Goal: Task Accomplishment & Management: Use online tool/utility

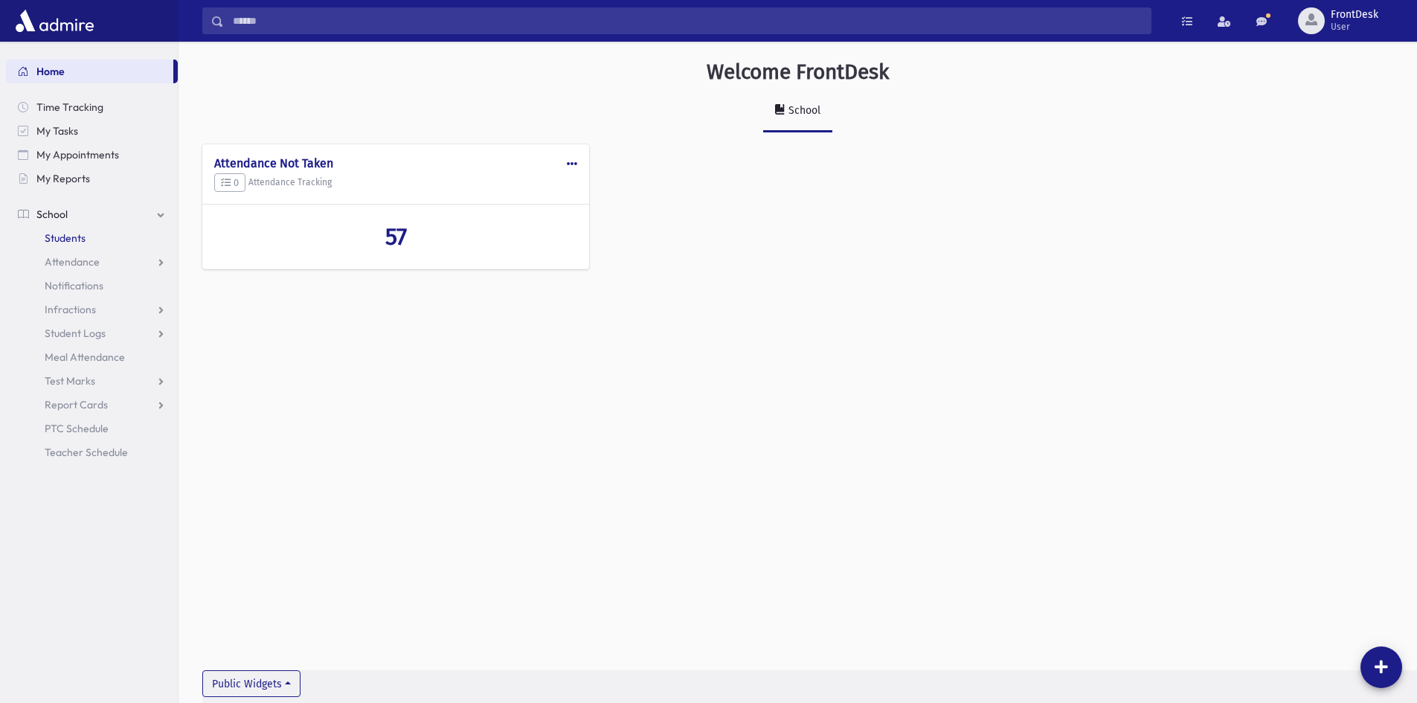
click at [65, 240] on span "Students" at bounding box center [65, 237] width 41 height 13
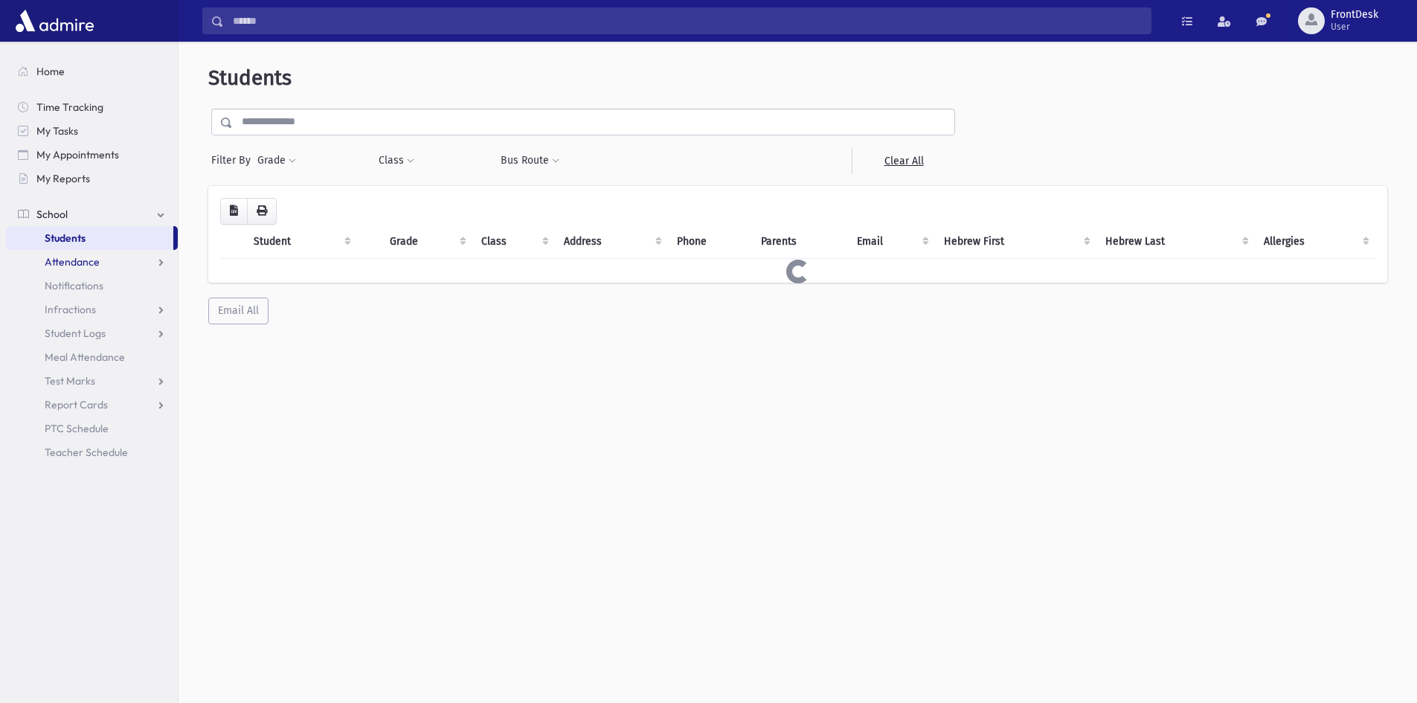
drag, startPoint x: 81, startPoint y: 268, endPoint x: 81, endPoint y: 277, distance: 8.9
click at [81, 265] on span "Attendance" at bounding box center [72, 261] width 55 height 13
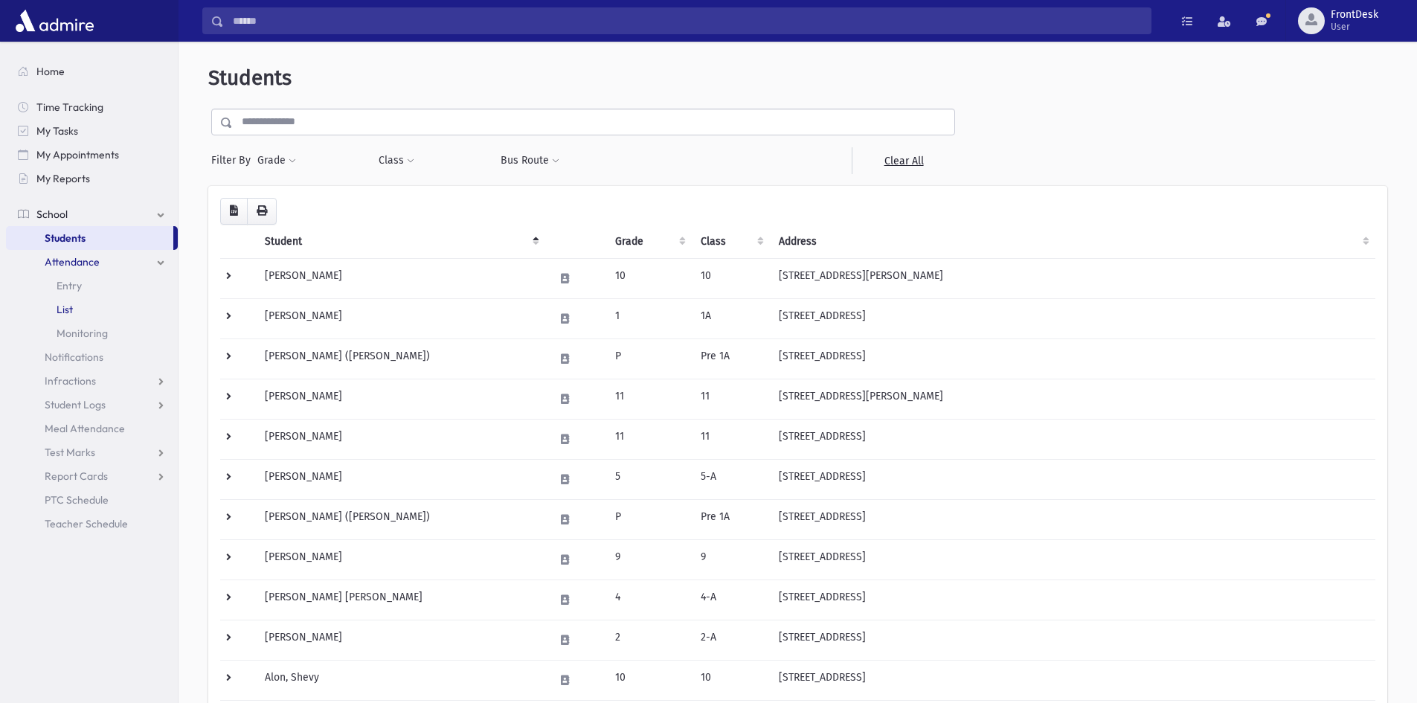
click at [86, 306] on link "List" at bounding box center [92, 309] width 172 height 24
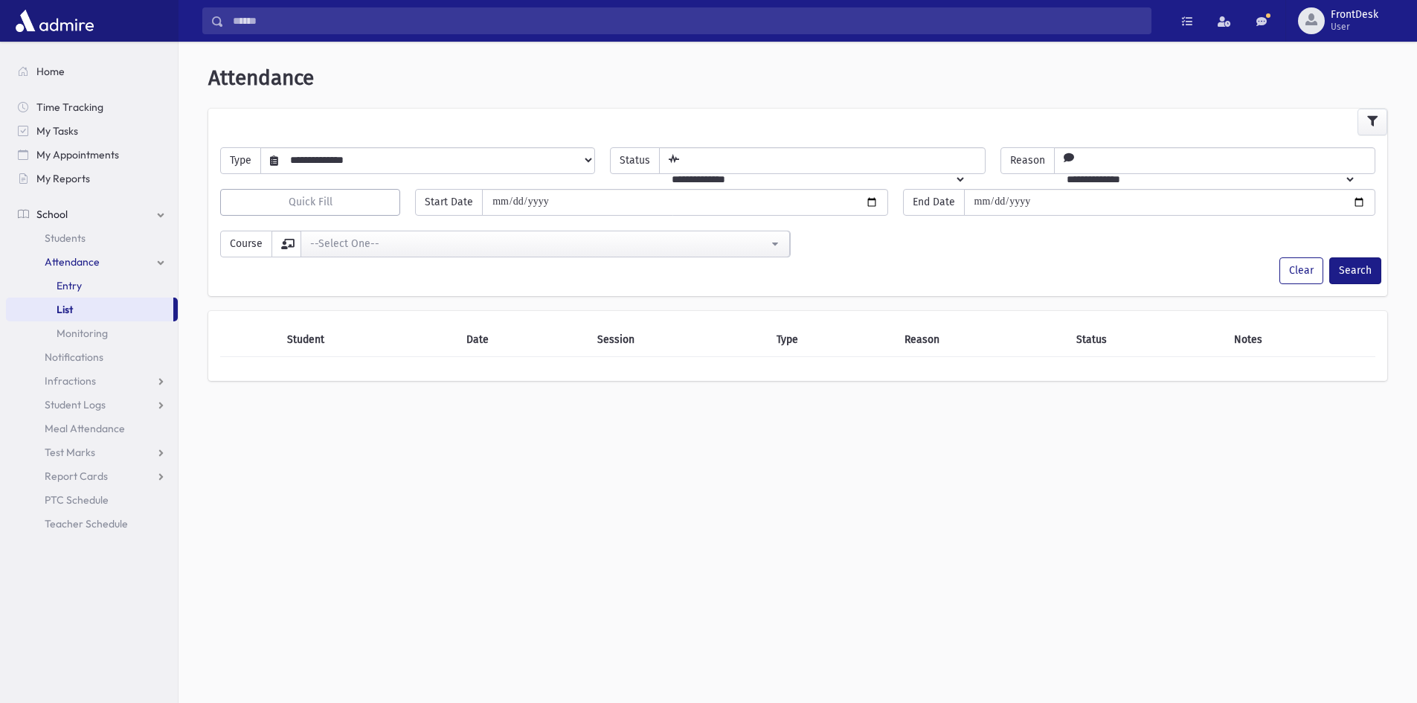
click at [89, 283] on link "Entry" at bounding box center [92, 286] width 172 height 24
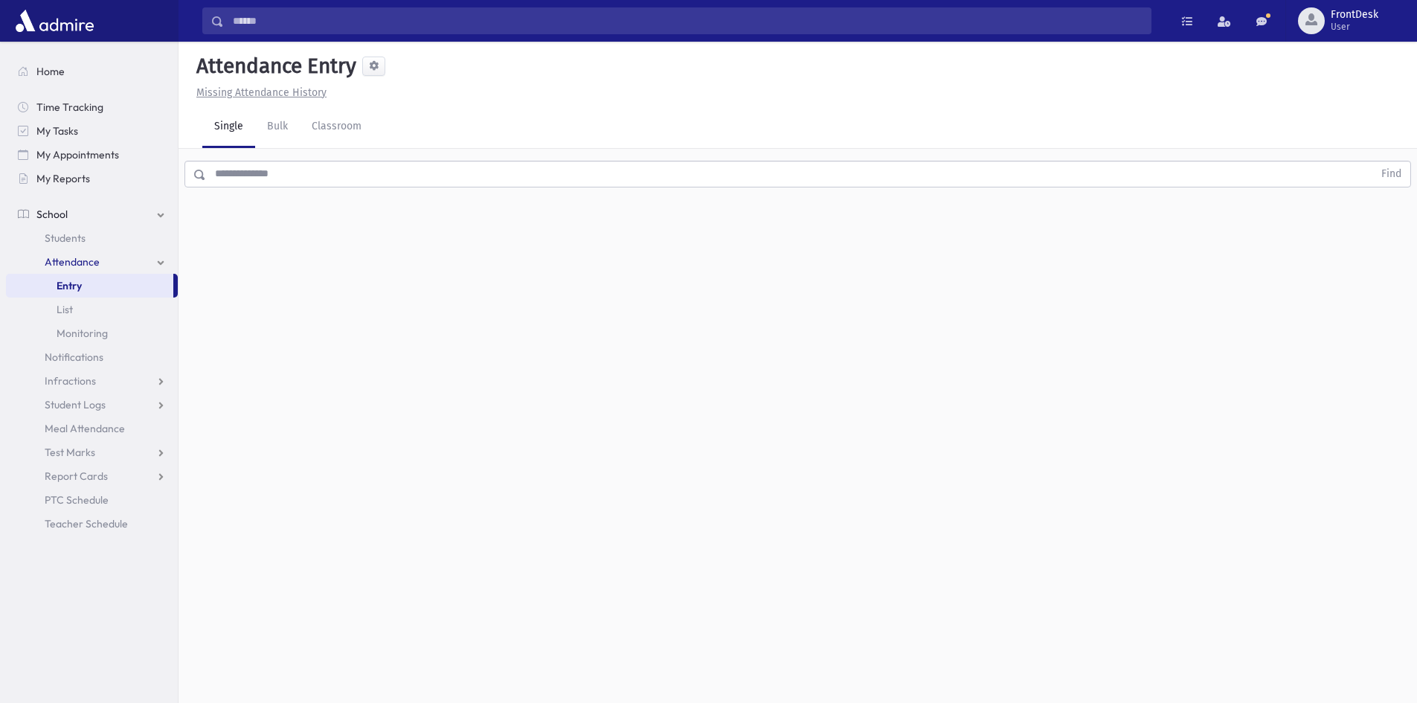
click at [284, 170] on input "text" at bounding box center [789, 174] width 1167 height 27
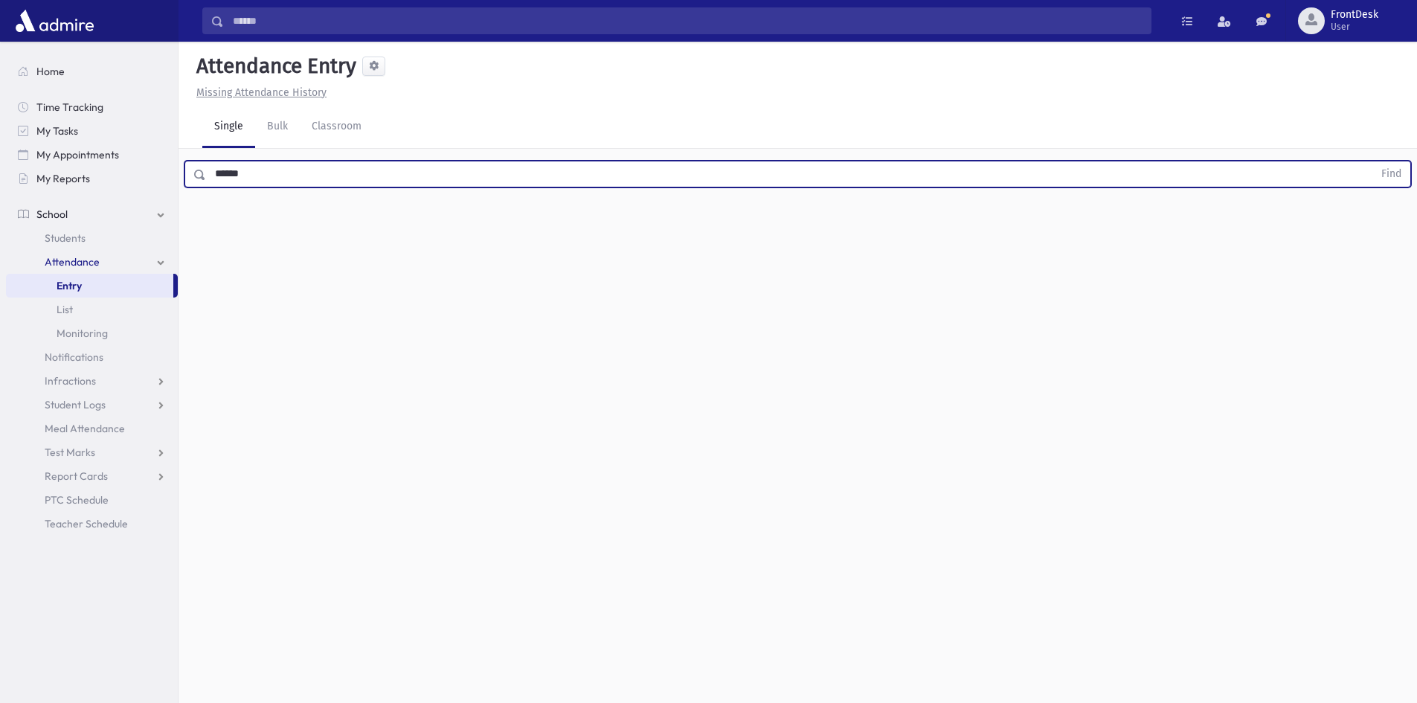
type input "******"
click at [1372, 161] on button "Find" at bounding box center [1391, 173] width 38 height 25
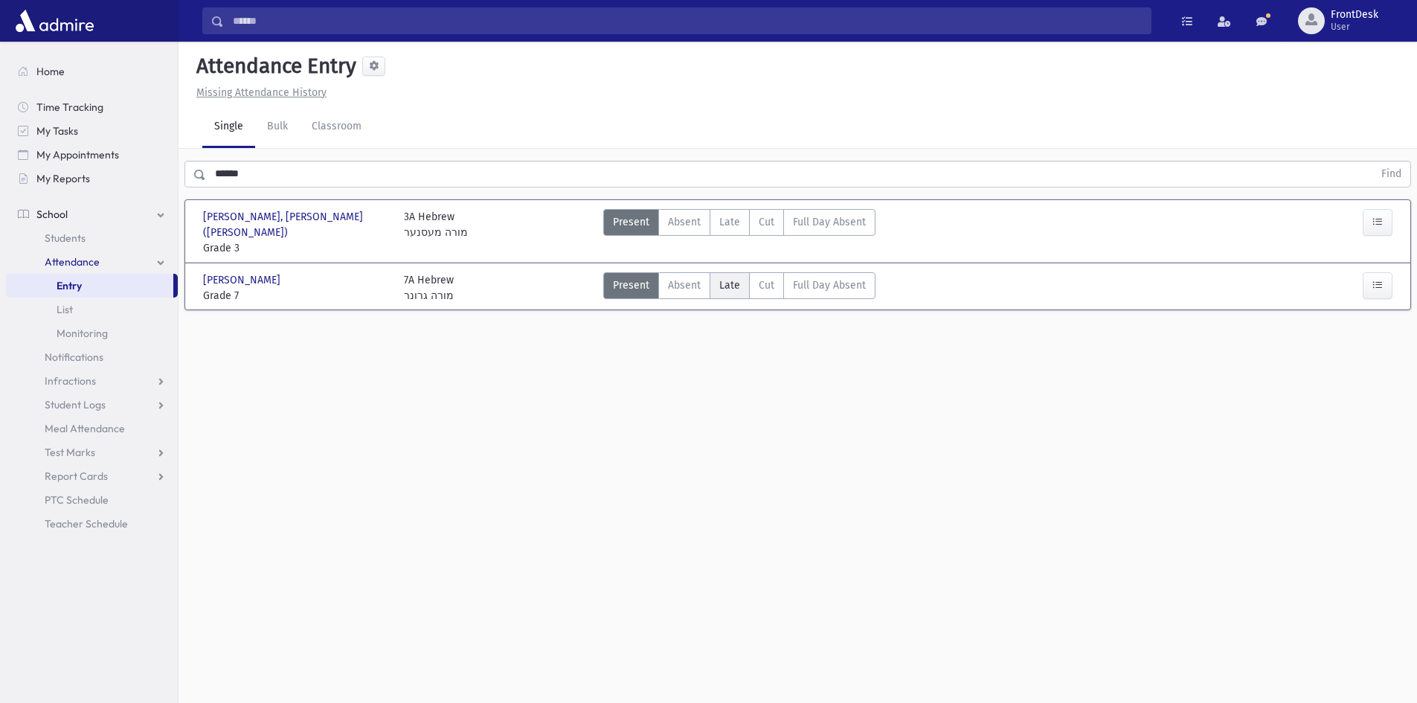
click at [736, 272] on label "Late L" at bounding box center [729, 285] width 40 height 27
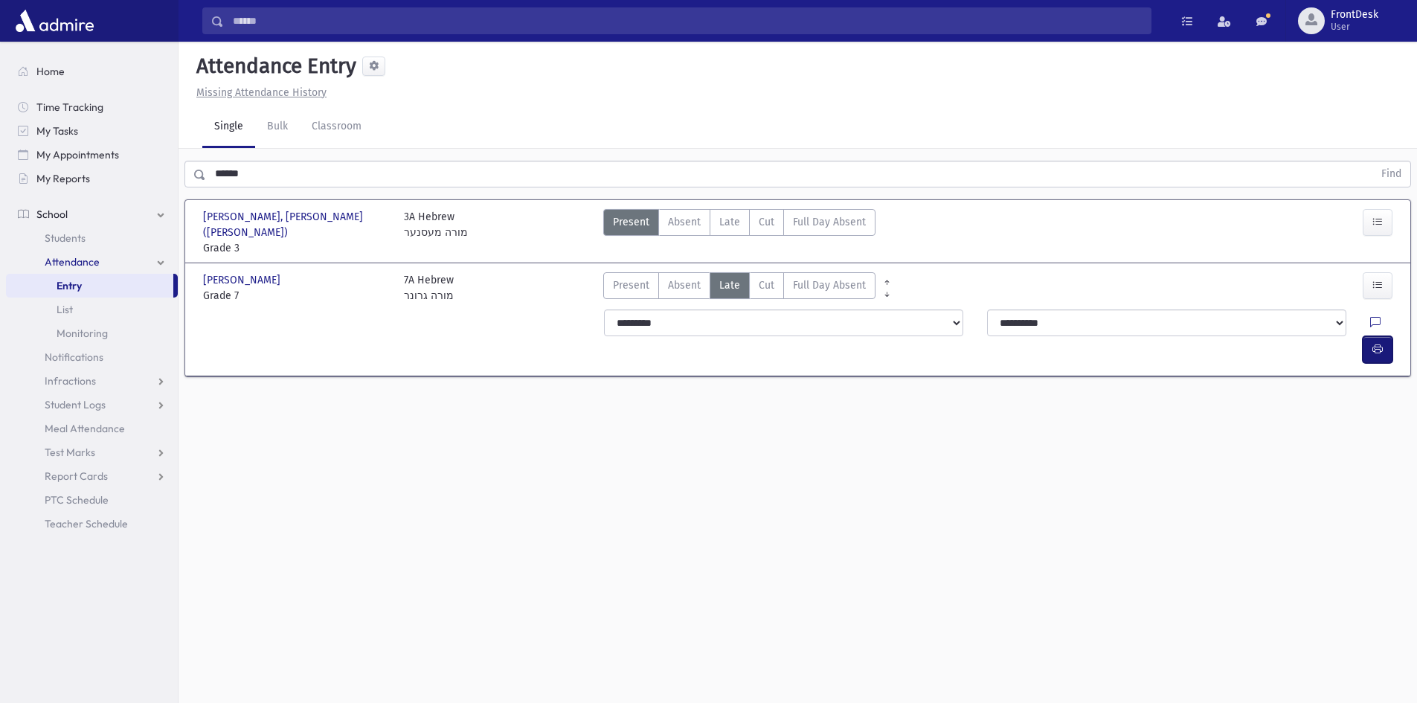
click at [1381, 336] on button "button" at bounding box center [1377, 349] width 30 height 27
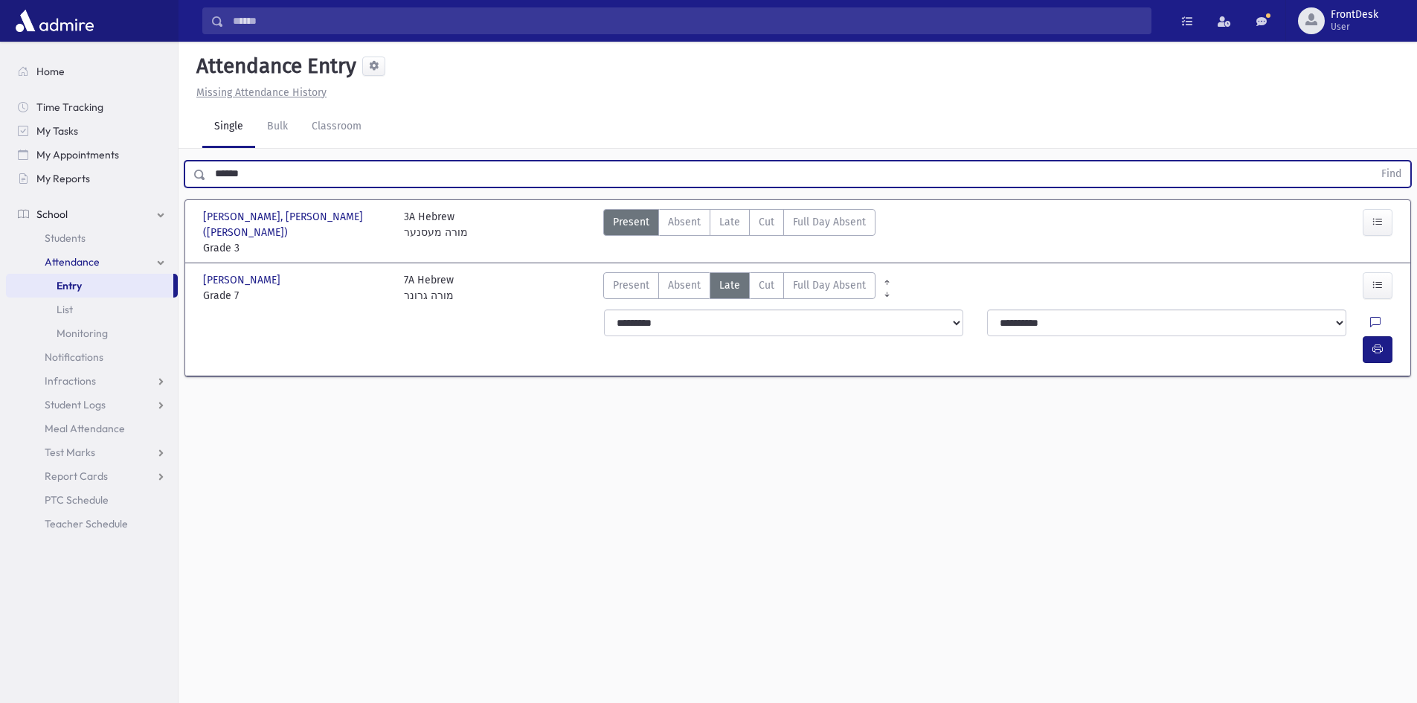
drag, startPoint x: 271, startPoint y: 177, endPoint x: 165, endPoint y: 197, distance: 107.5
click at [165, 197] on div "Search Results Students" at bounding box center [708, 368] width 1417 height 736
type input "*********"
click at [1372, 161] on button "Find" at bounding box center [1391, 173] width 38 height 25
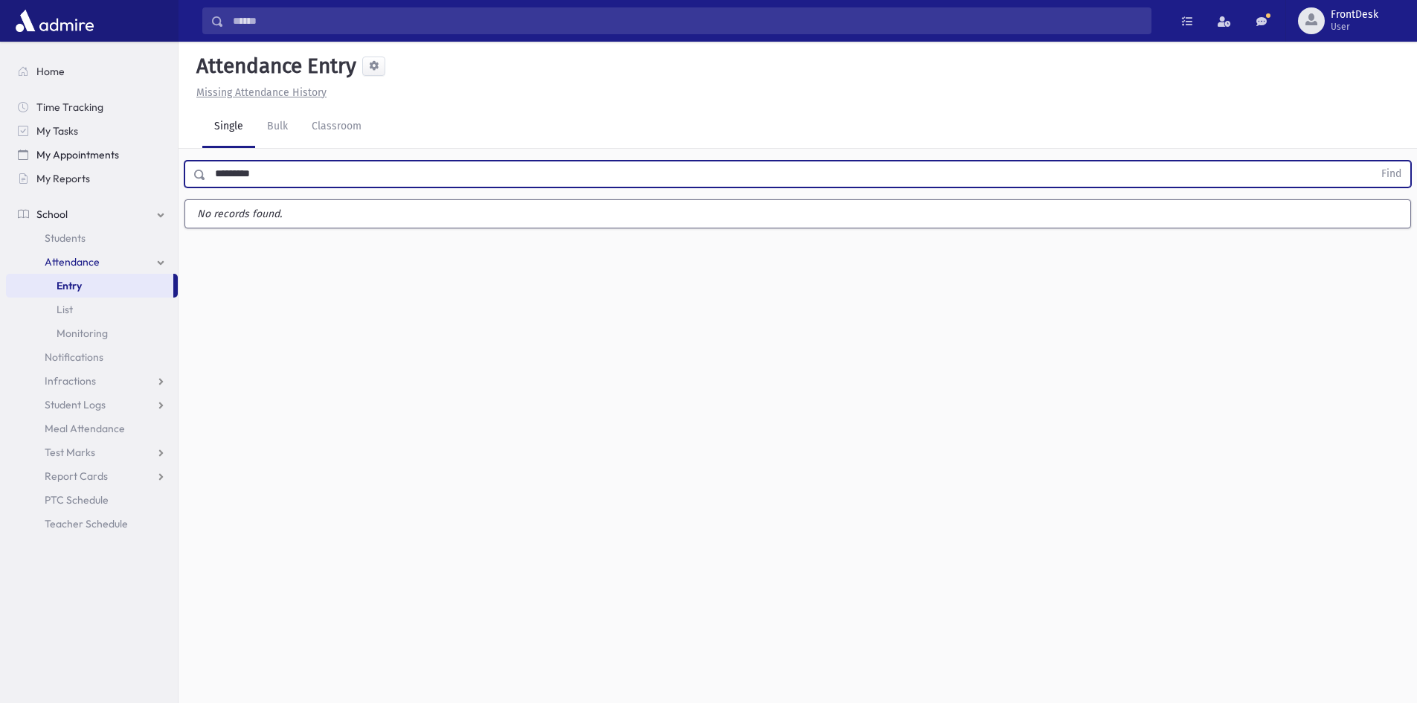
drag, startPoint x: 283, startPoint y: 174, endPoint x: 62, endPoint y: 161, distance: 221.3
click at [62, 161] on div "Search Results Students" at bounding box center [708, 368] width 1417 height 736
type input "*********"
click at [1372, 161] on button "Find" at bounding box center [1391, 173] width 38 height 25
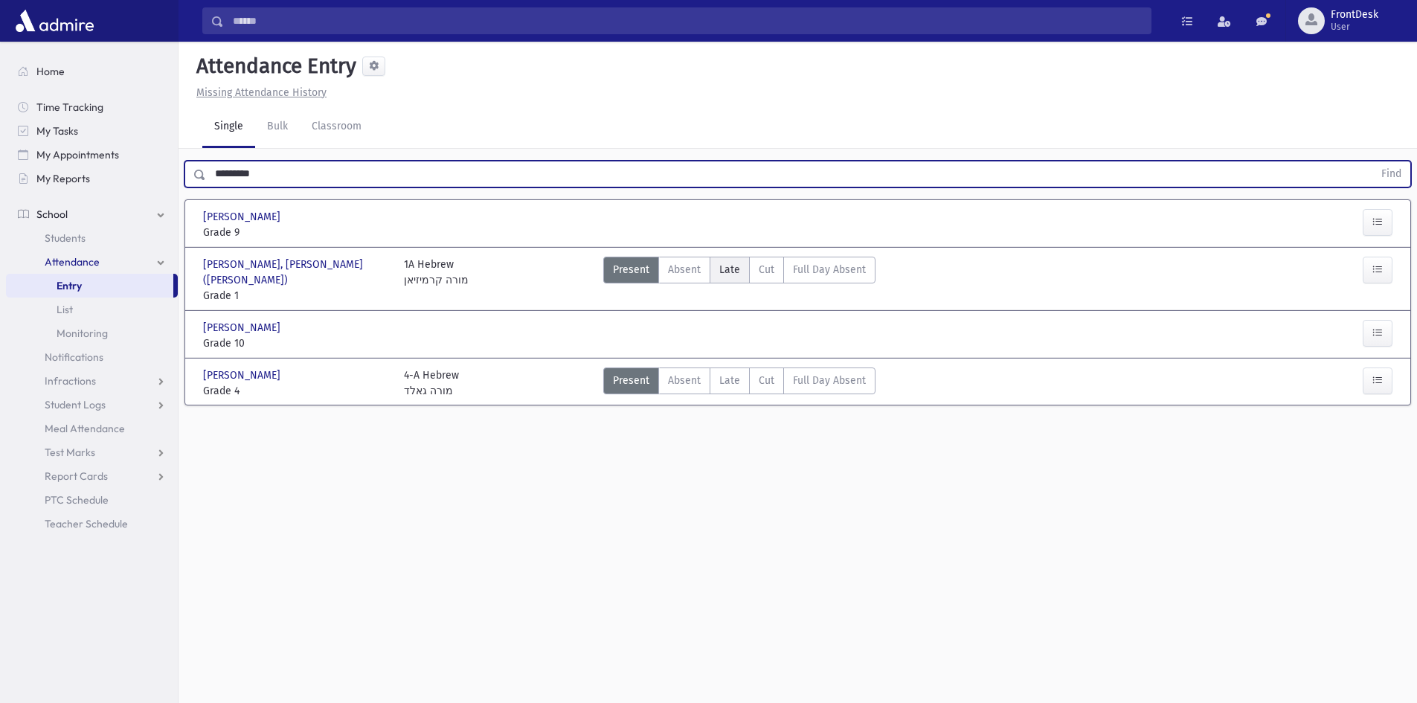
click at [711, 274] on label "Late L" at bounding box center [729, 270] width 40 height 27
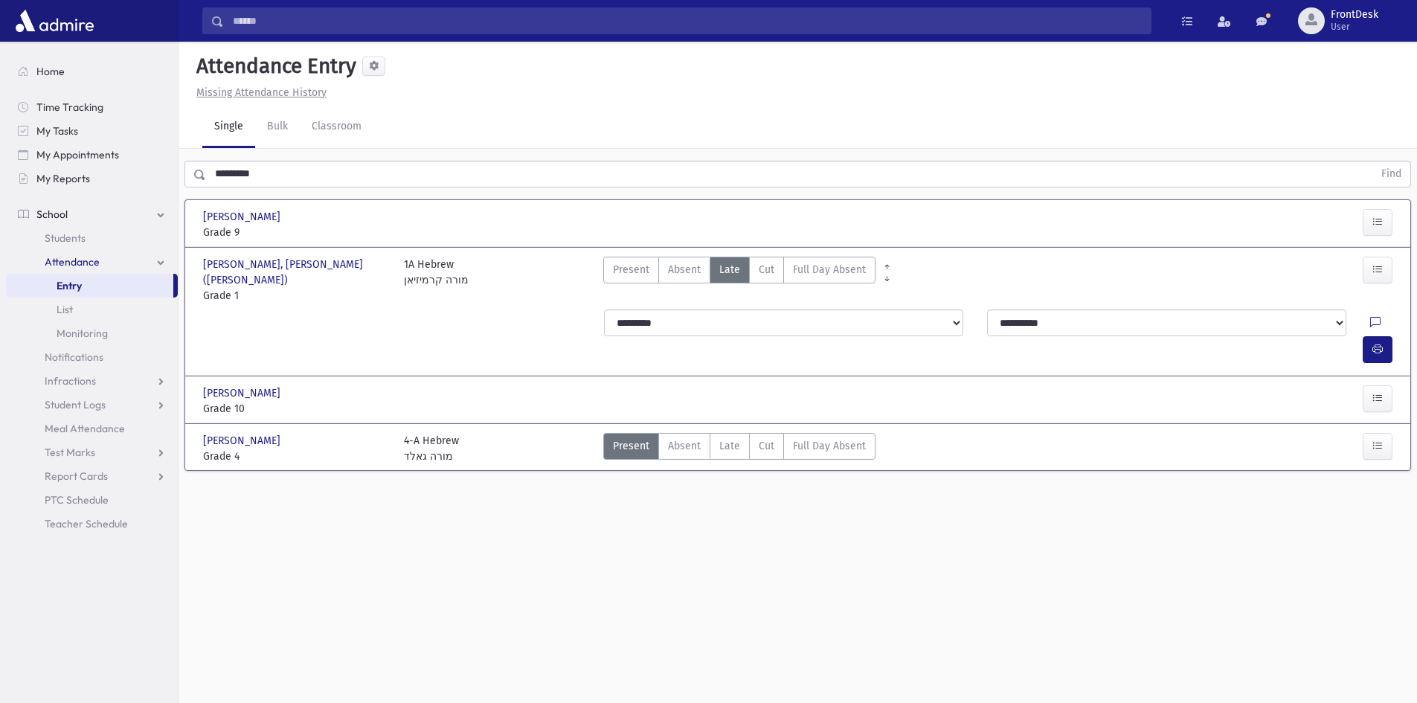
click at [1394, 336] on div at bounding box center [1380, 349] width 36 height 27
click at [1386, 336] on button "button" at bounding box center [1377, 349] width 30 height 27
click at [727, 438] on span "Late" at bounding box center [729, 446] width 21 height 16
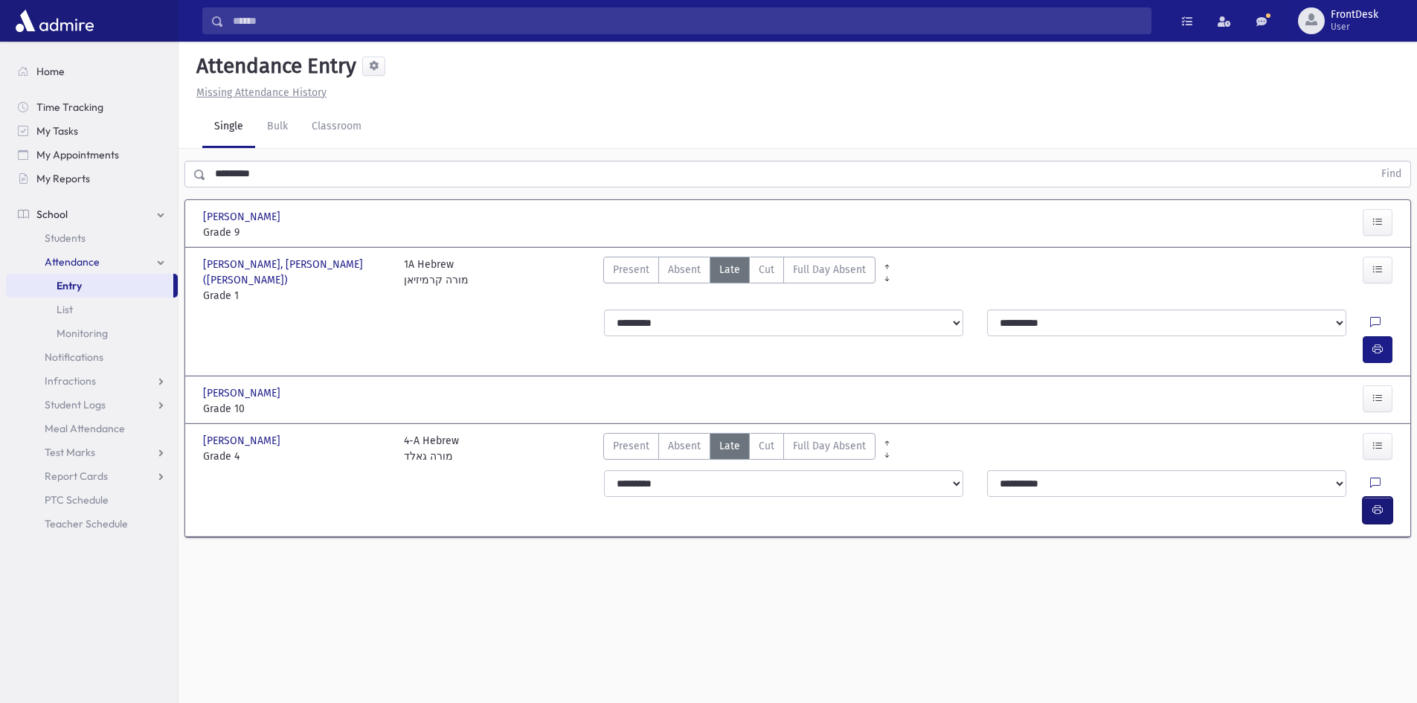
click at [1374, 503] on icon "button" at bounding box center [1377, 509] width 10 height 13
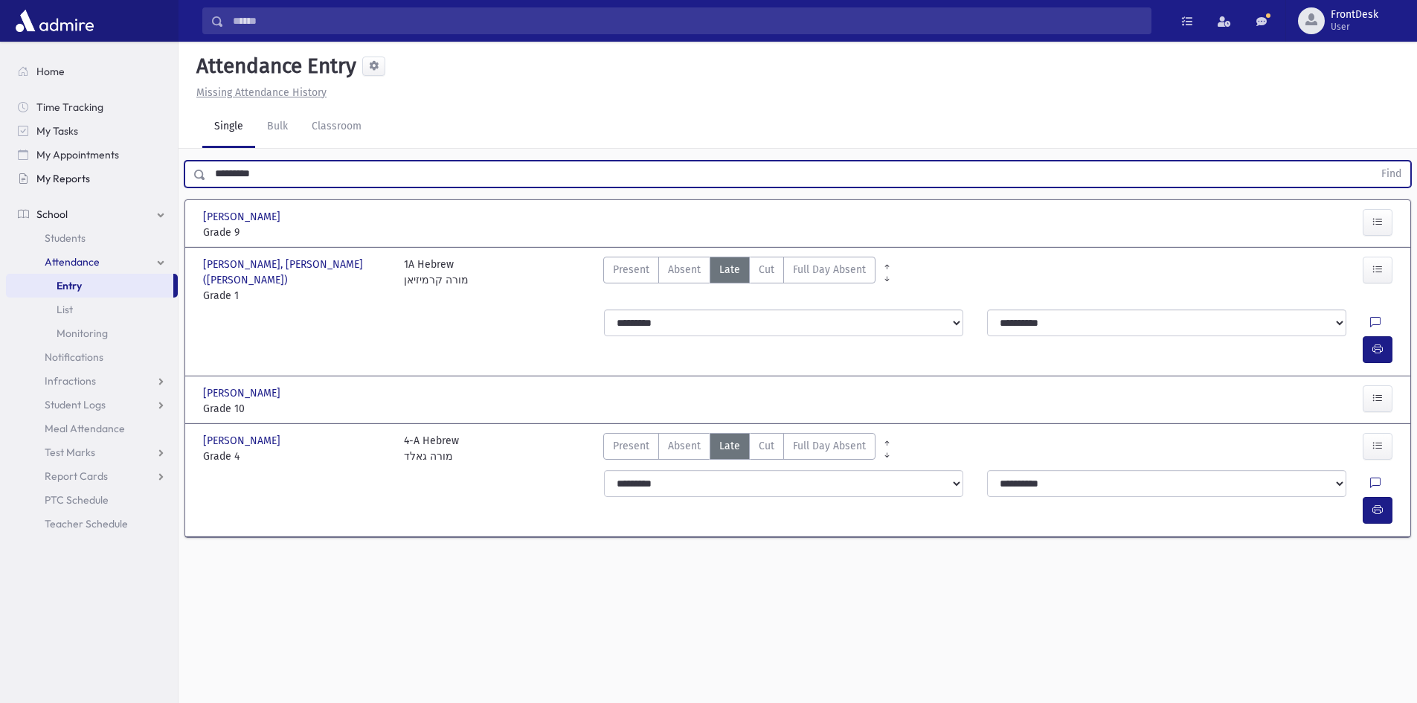
drag, startPoint x: 286, startPoint y: 178, endPoint x: 161, endPoint y: 170, distance: 125.2
click at [161, 170] on div "Search Results Students" at bounding box center [708, 368] width 1417 height 736
type input "*"
type input "*********"
click at [1372, 161] on button "Find" at bounding box center [1391, 173] width 38 height 25
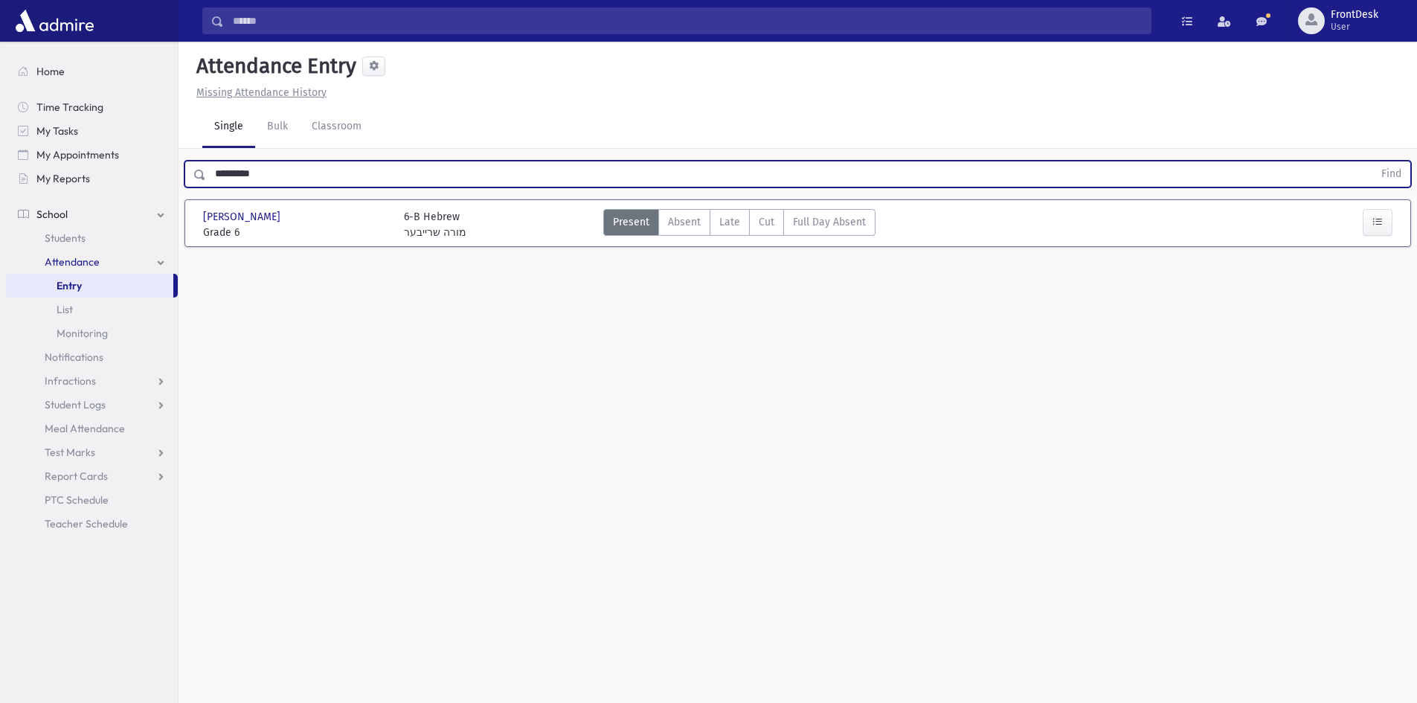
drag, startPoint x: 737, startPoint y: 222, endPoint x: 764, endPoint y: 307, distance: 88.9
click at [737, 222] on span "Late" at bounding box center [729, 222] width 21 height 16
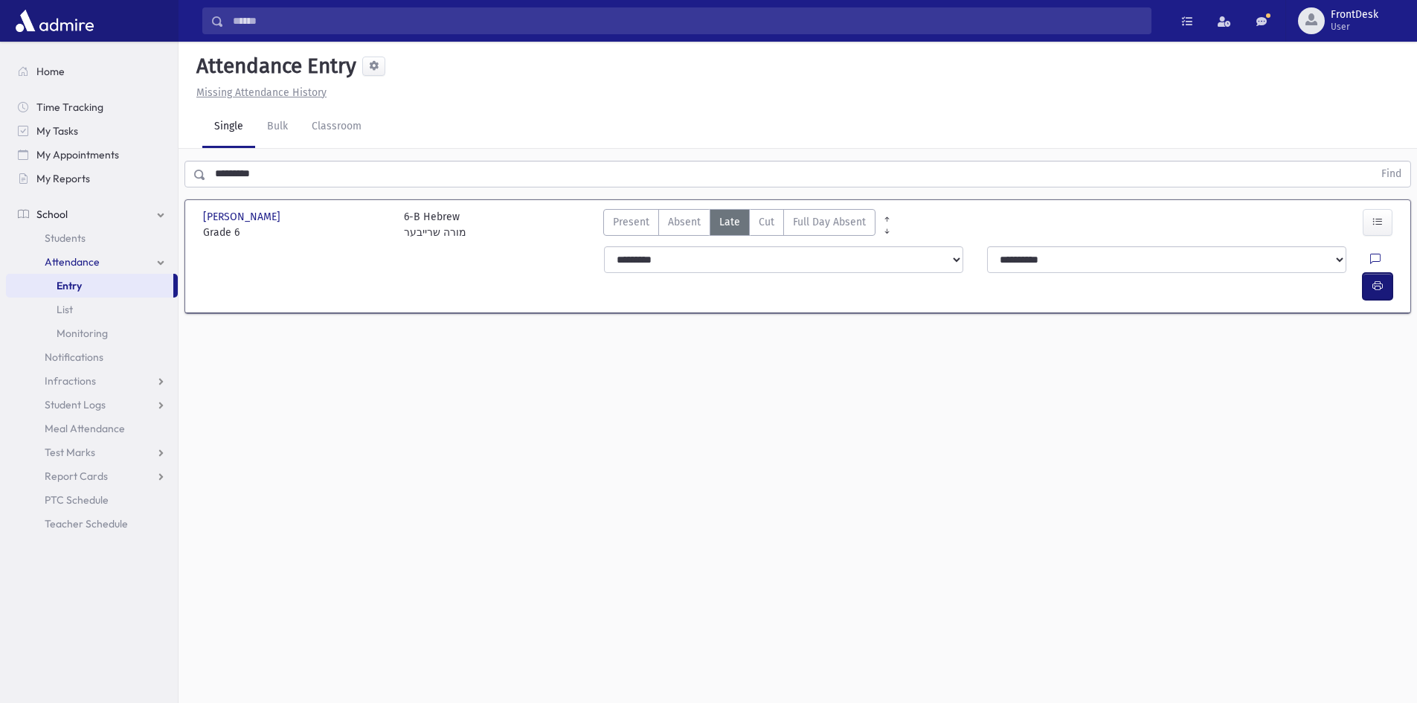
click at [1382, 280] on icon "button" at bounding box center [1377, 286] width 10 height 13
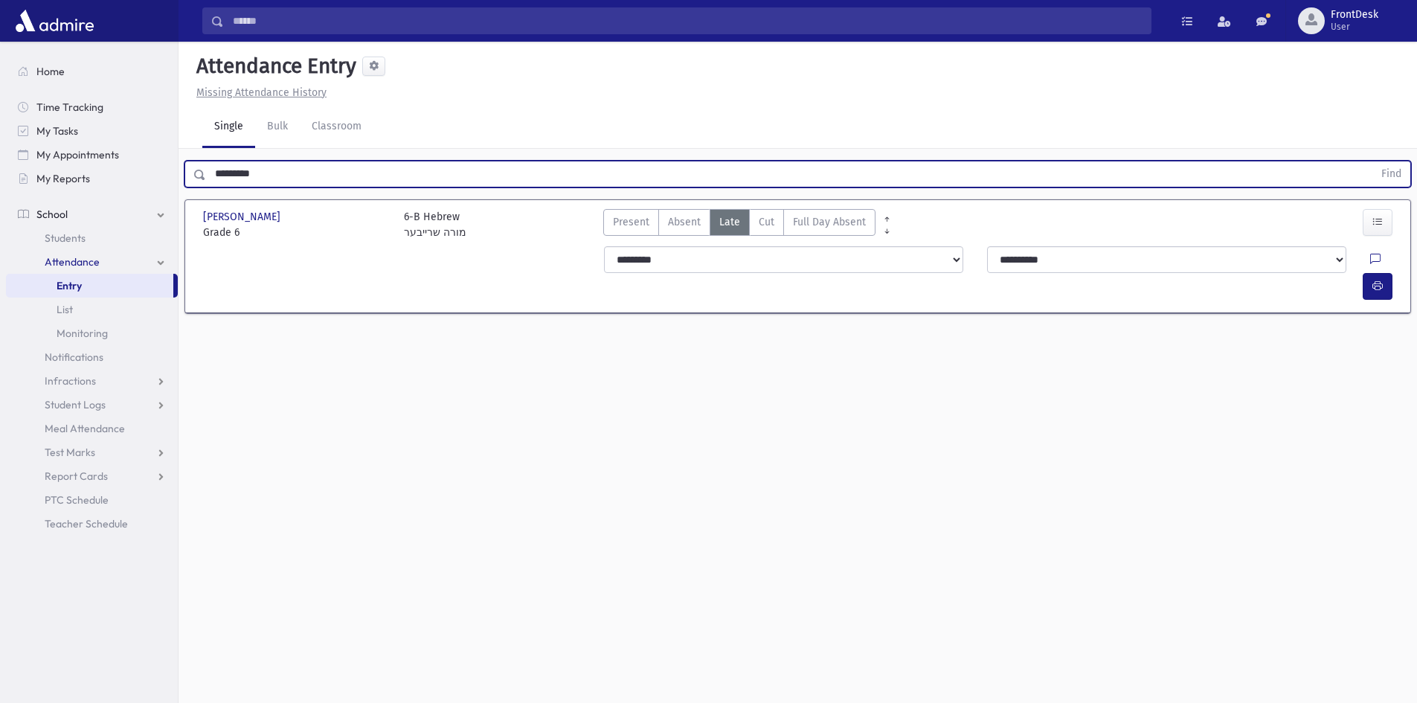
drag, startPoint x: 272, startPoint y: 181, endPoint x: 178, endPoint y: 187, distance: 94.6
click at [178, 187] on div "Search Results Students" at bounding box center [708, 368] width 1417 height 736
type input "*****"
click at [1372, 161] on button "Find" at bounding box center [1391, 173] width 38 height 25
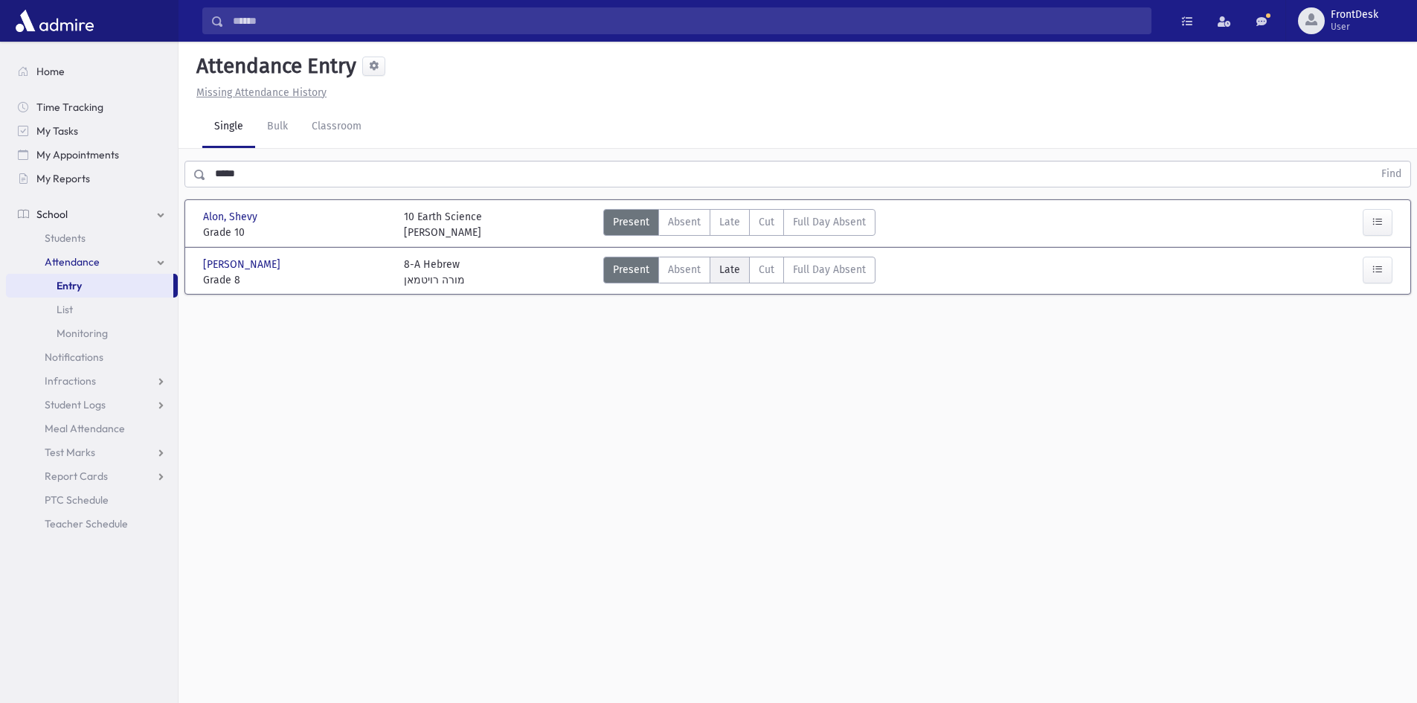
click at [732, 278] on label "Late L" at bounding box center [729, 270] width 40 height 27
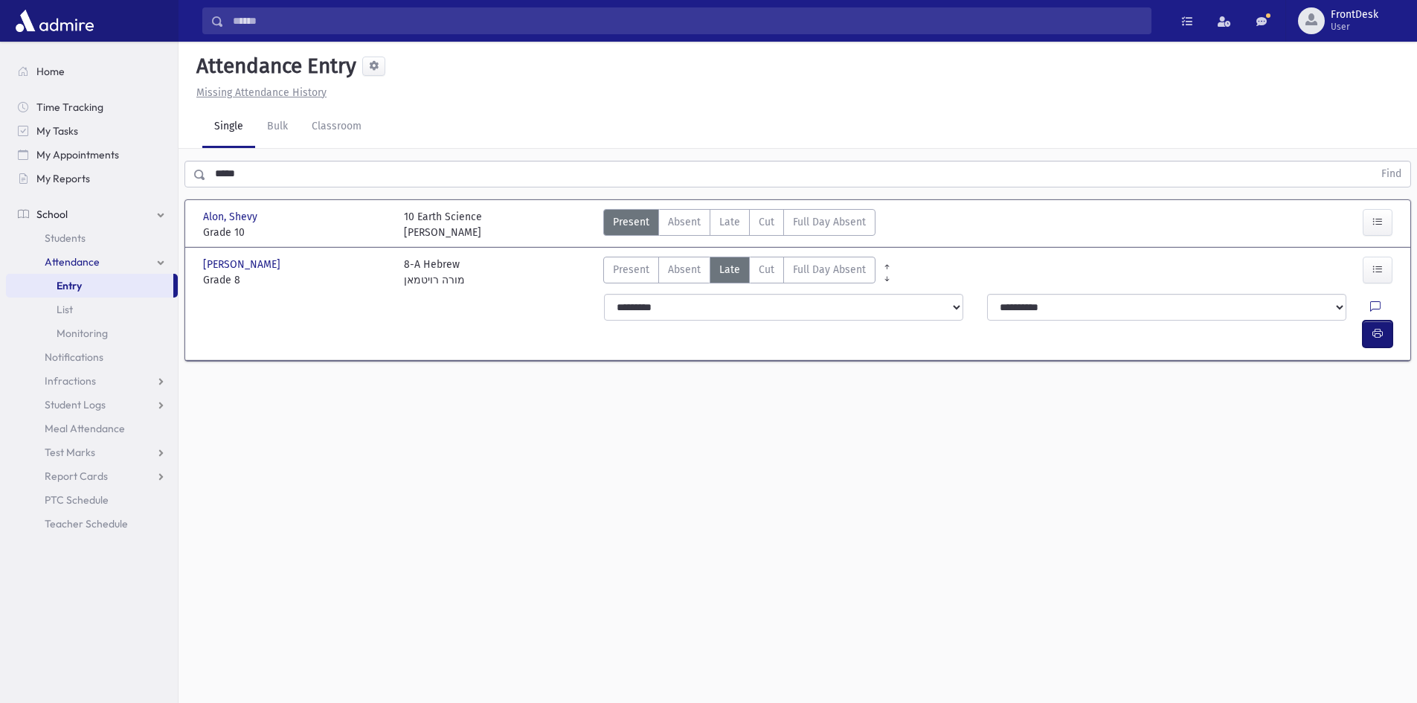
click at [1388, 321] on button "button" at bounding box center [1377, 334] width 30 height 27
drag, startPoint x: 273, startPoint y: 174, endPoint x: 33, endPoint y: 153, distance: 240.4
click at [33, 154] on div "Search Results Students" at bounding box center [708, 368] width 1417 height 736
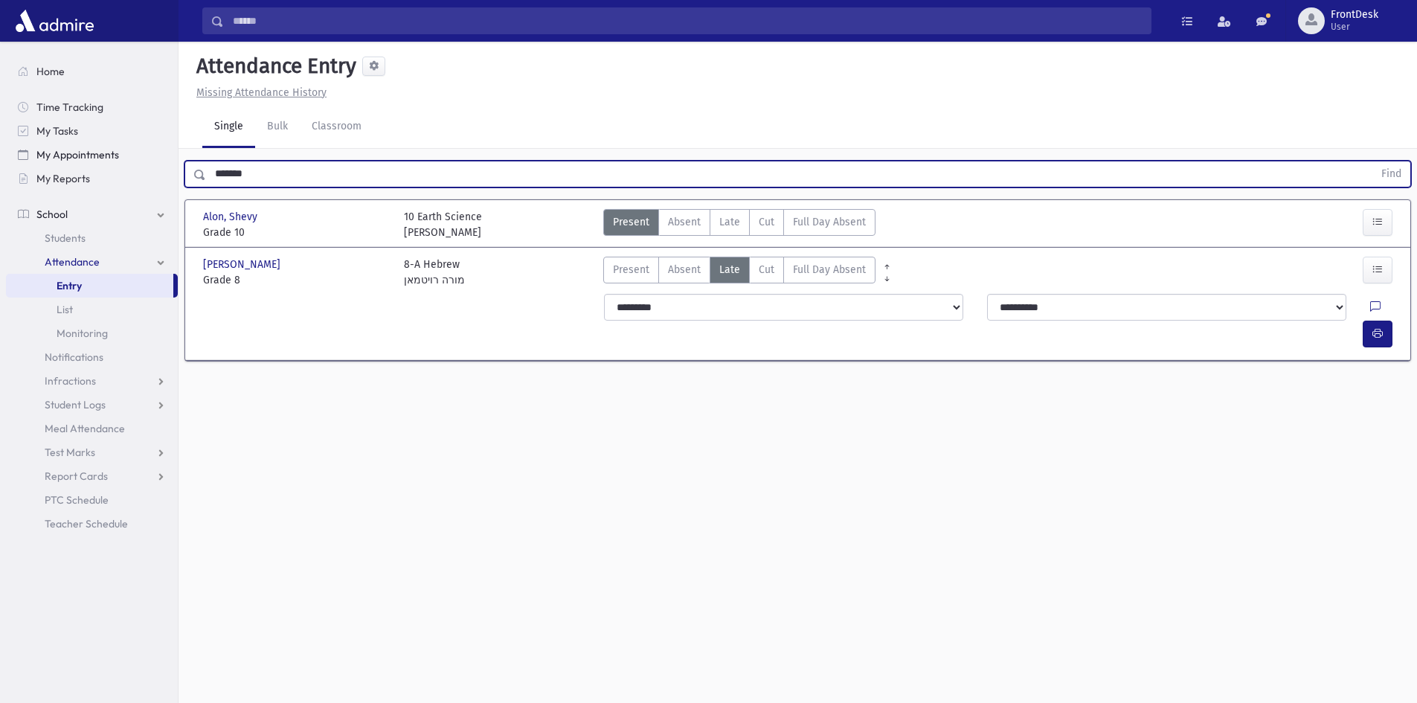
type input "*******"
click at [1372, 161] on button "Find" at bounding box center [1391, 173] width 38 height 25
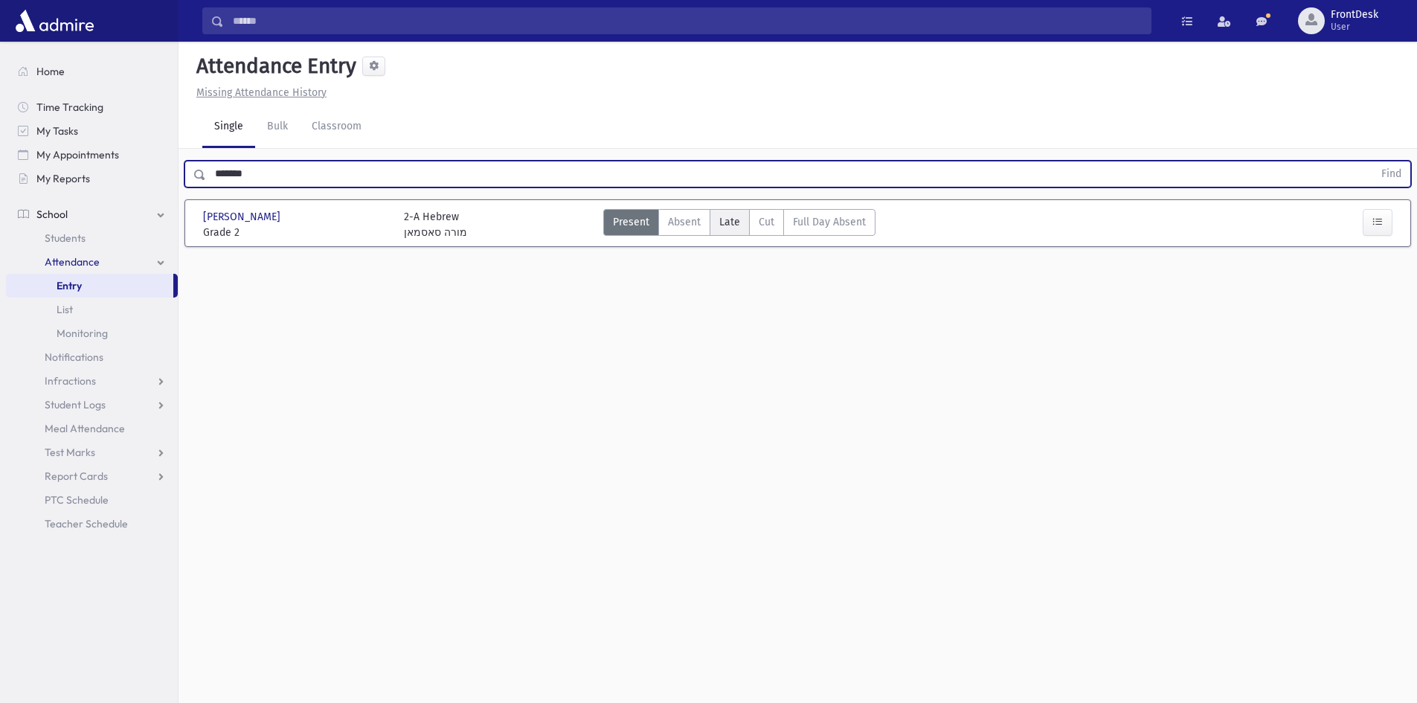
click at [734, 228] on span "Late" at bounding box center [729, 222] width 21 height 16
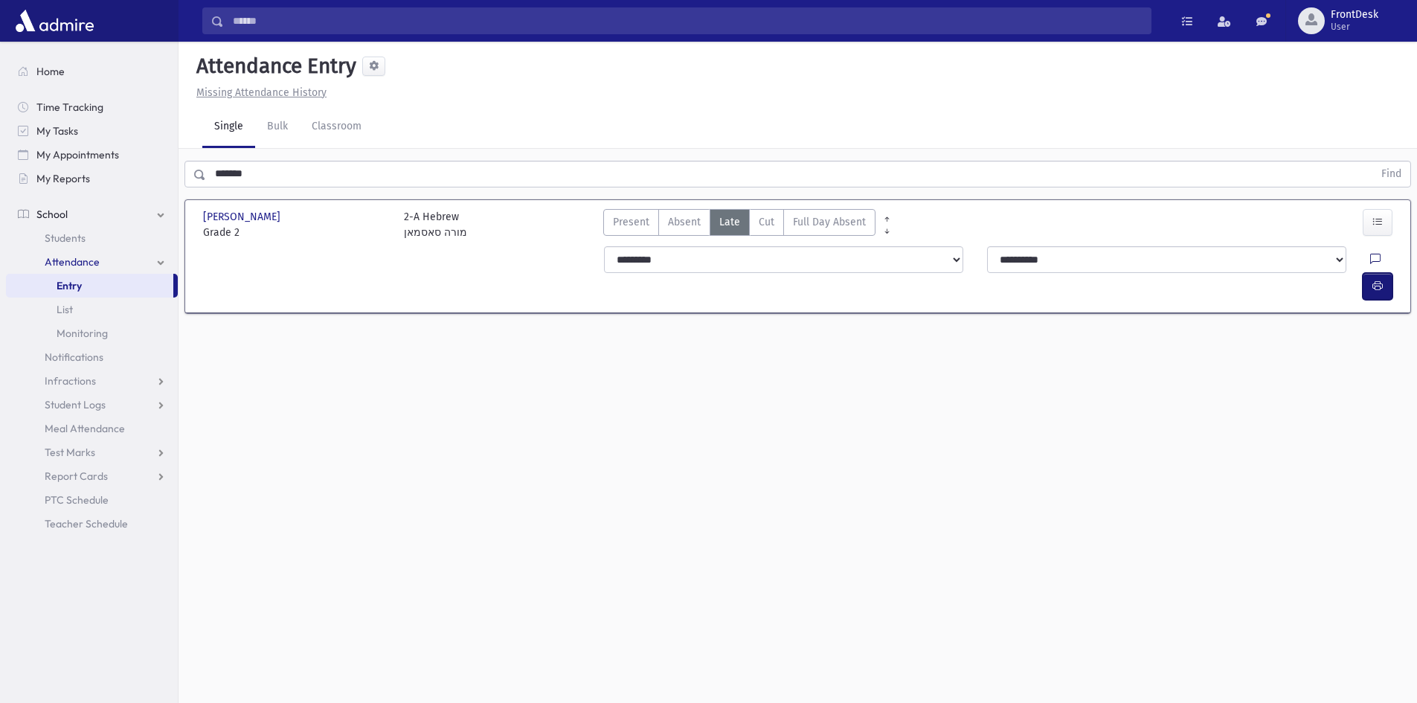
click at [1374, 280] on icon "button" at bounding box center [1377, 286] width 10 height 13
